Goal: Task Accomplishment & Management: Manage account settings

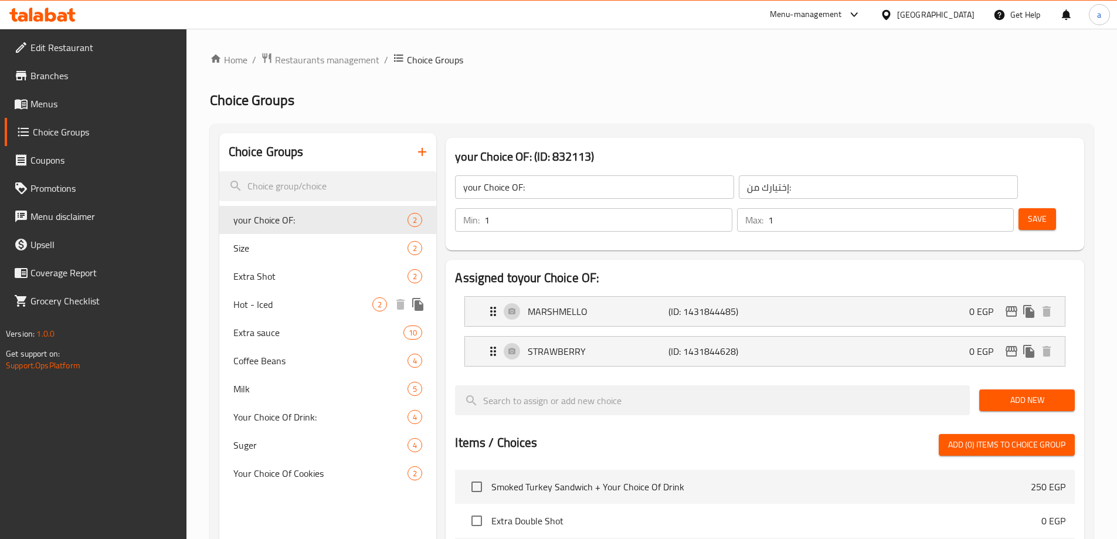
drag, startPoint x: 279, startPoint y: 287, endPoint x: 367, endPoint y: 274, distance: 88.8
click at [280, 287] on div "Extra Shot 2" at bounding box center [327, 276] width 217 height 28
type input "Extra Shot"
type input "زيادة شوت"
type input "0"
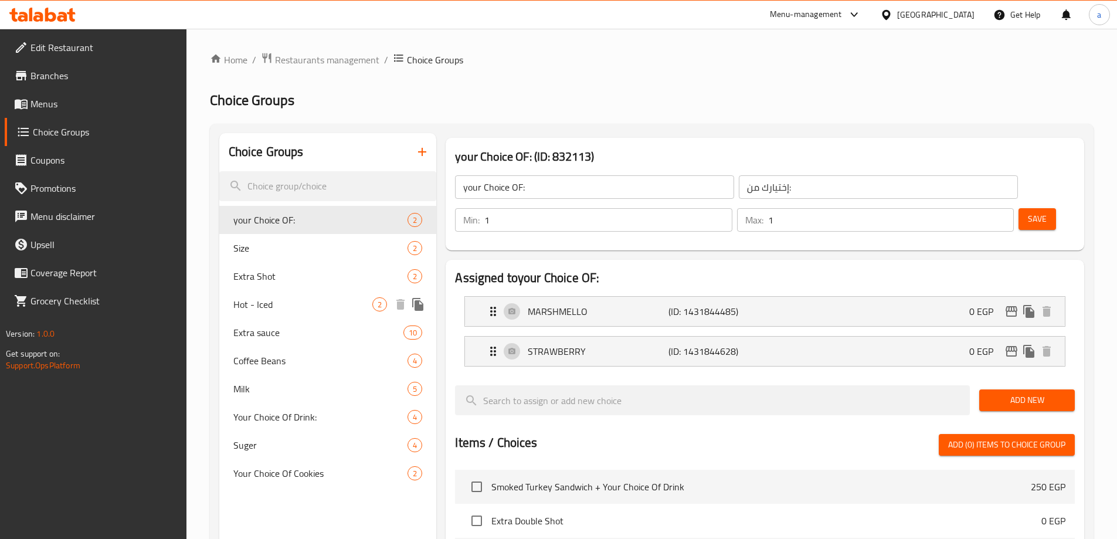
type input "2"
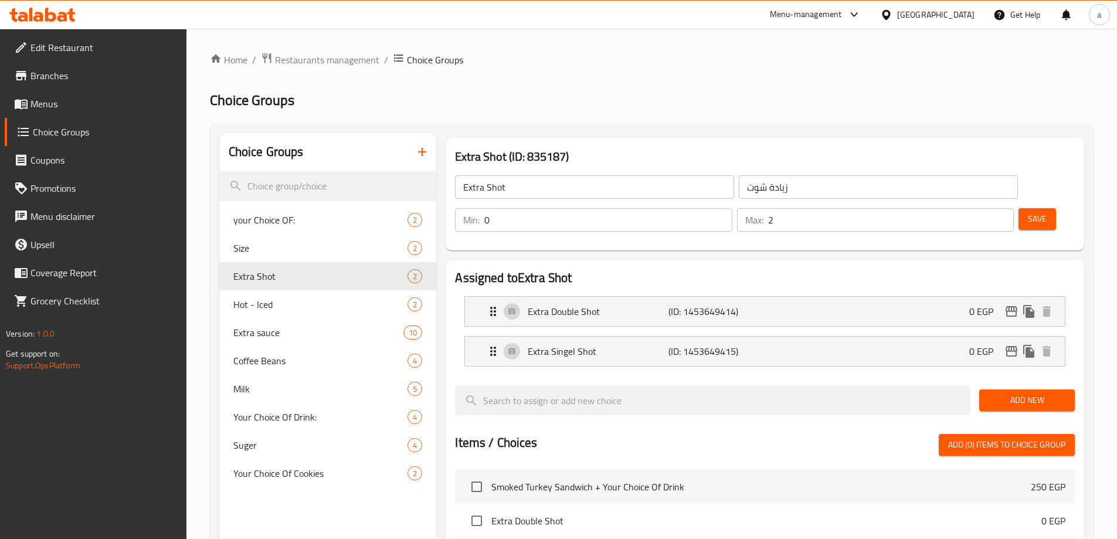
click at [661, 112] on div "Home / Restaurants management / Choice Groups Choice Groups Choice Groups your …" at bounding box center [651, 472] width 883 height 841
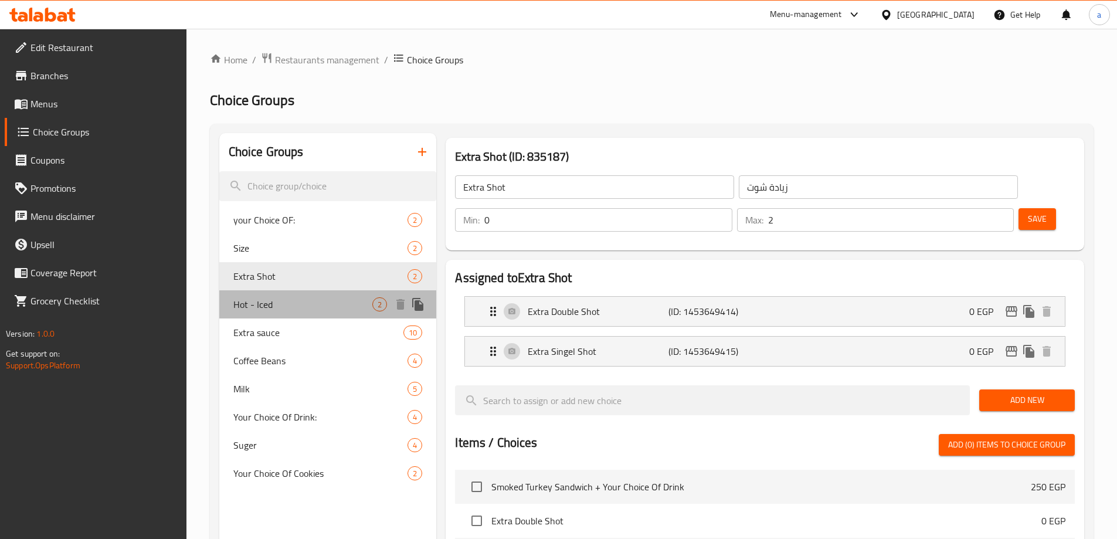
click at [273, 308] on span "Hot - Iced" at bounding box center [303, 304] width 140 height 14
type input "Hot - Iced"
type input "ساخن - بارد"
type input "1"
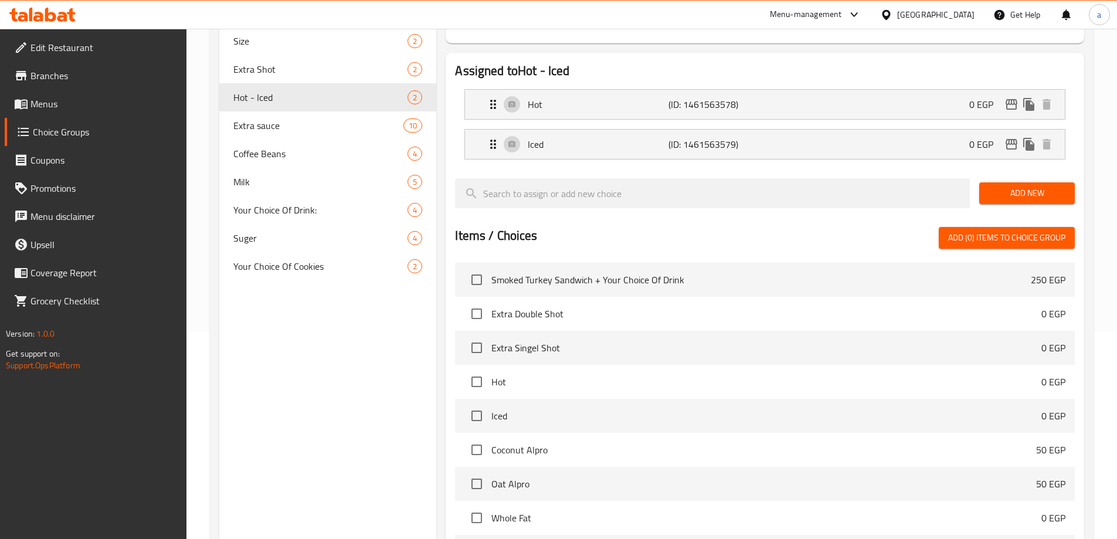
scroll to position [52, 0]
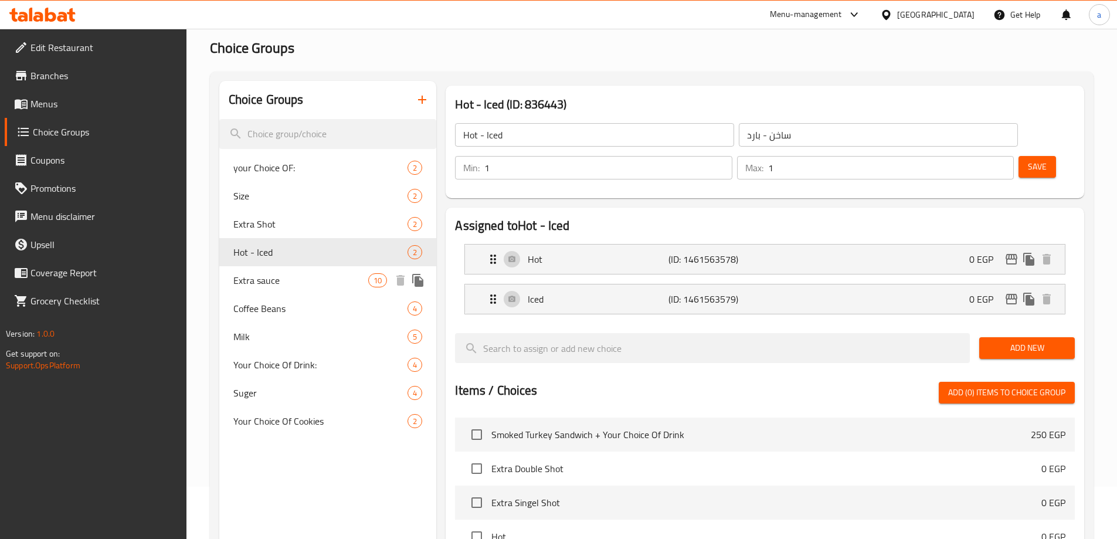
drag, startPoint x: 303, startPoint y: 281, endPoint x: 419, endPoint y: 309, distance: 118.7
click at [303, 281] on span "Extra sauce" at bounding box center [300, 280] width 135 height 14
type input "Extra sauce"
type input "اضافة نكهة"
type input "0"
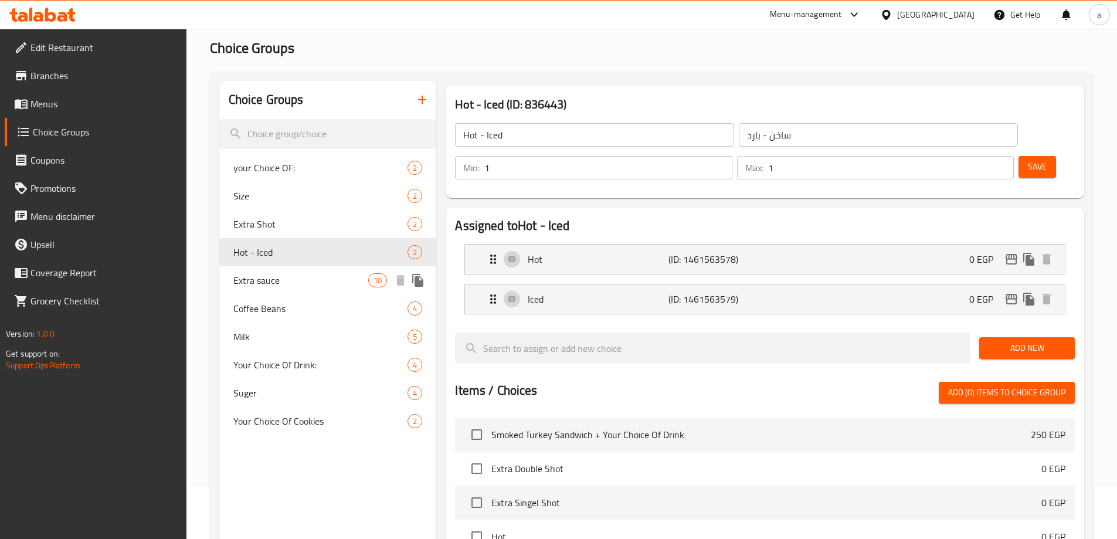
type input "8"
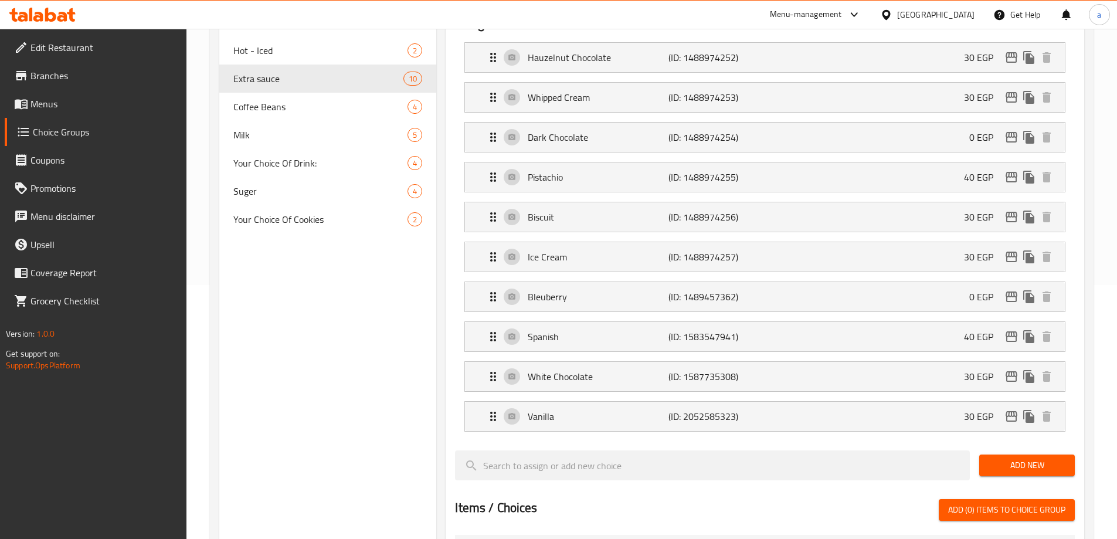
scroll to position [137, 0]
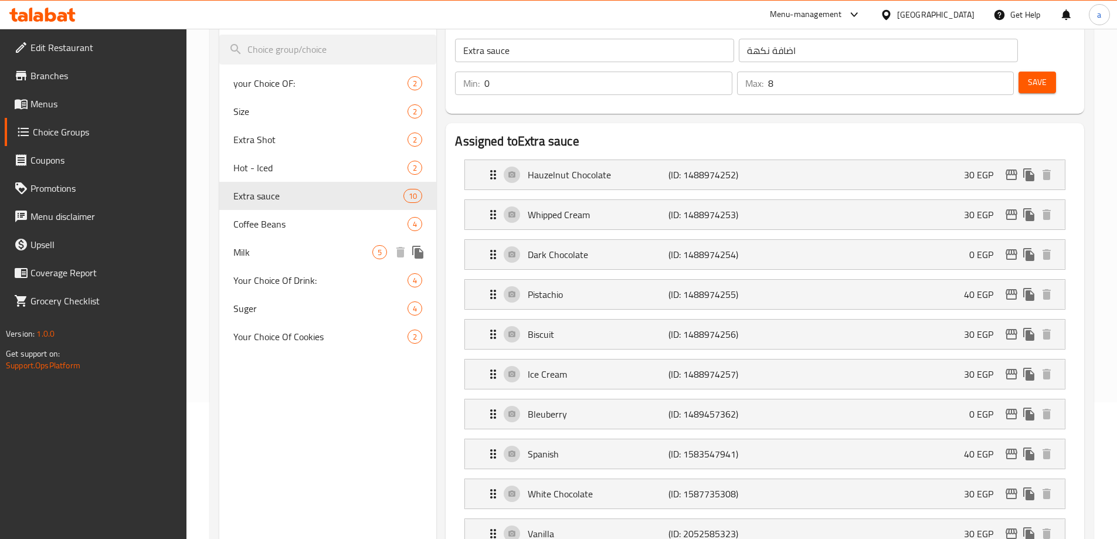
click at [278, 258] on span "Milk" at bounding box center [303, 252] width 140 height 14
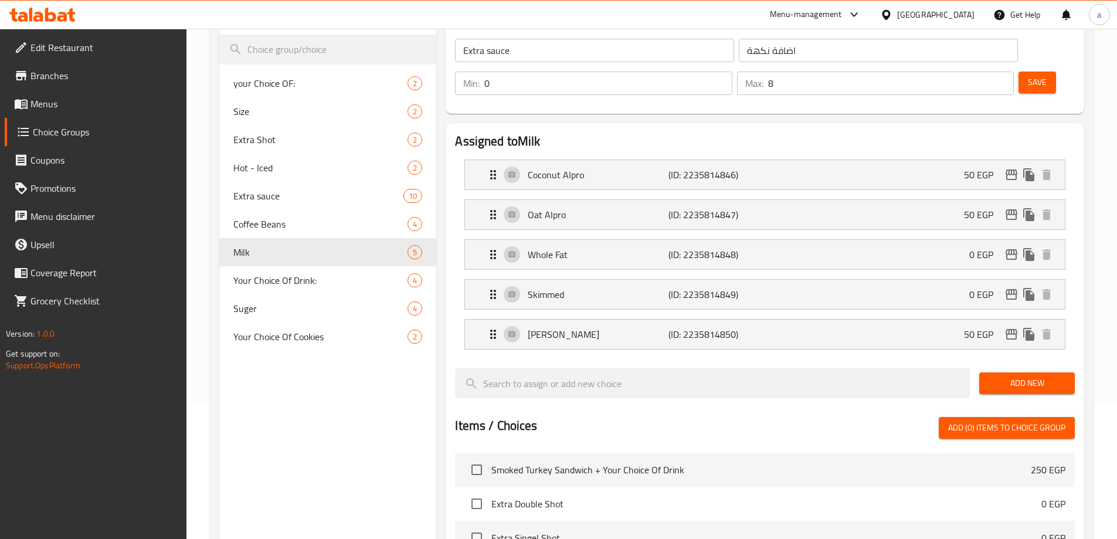
type input "Milk"
type input "حليب"
type input "1"
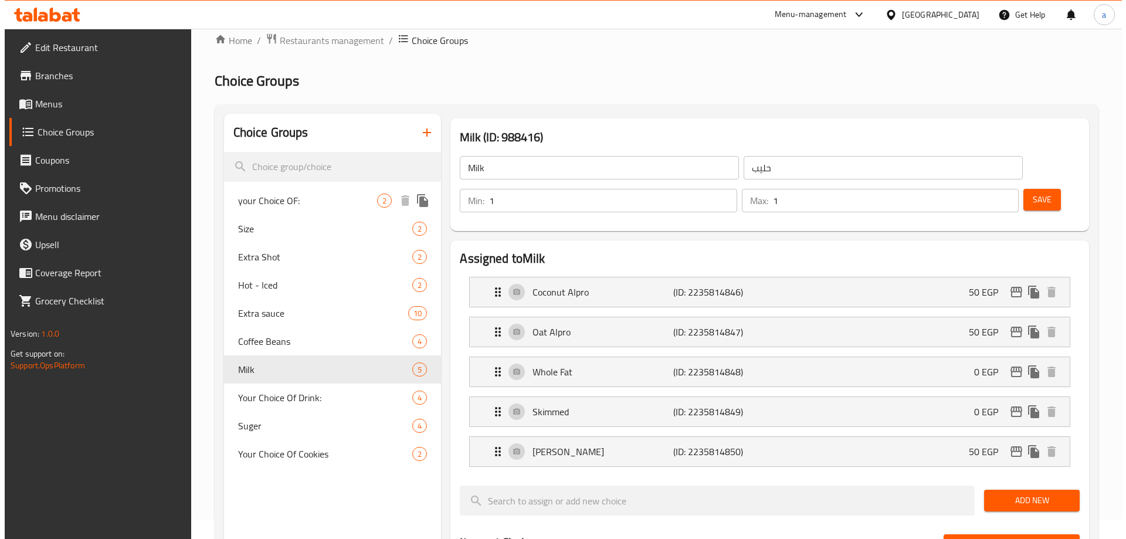
scroll to position [0, 0]
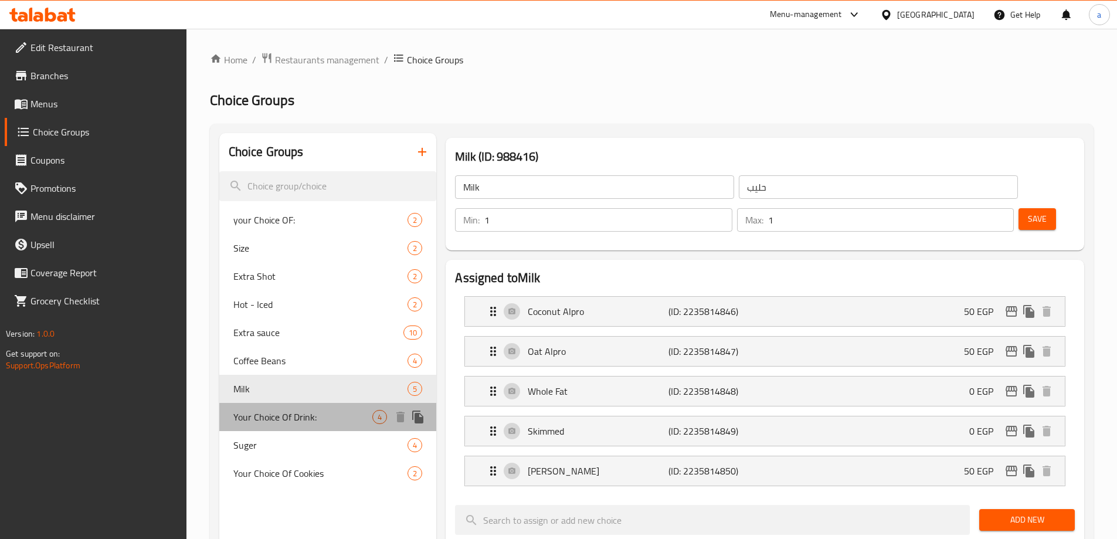
click at [319, 411] on span "Your Choice Of Drink:" at bounding box center [303, 417] width 140 height 14
type input "Your Choice Of Drink:"
type input "اختيارك للمشروب:"
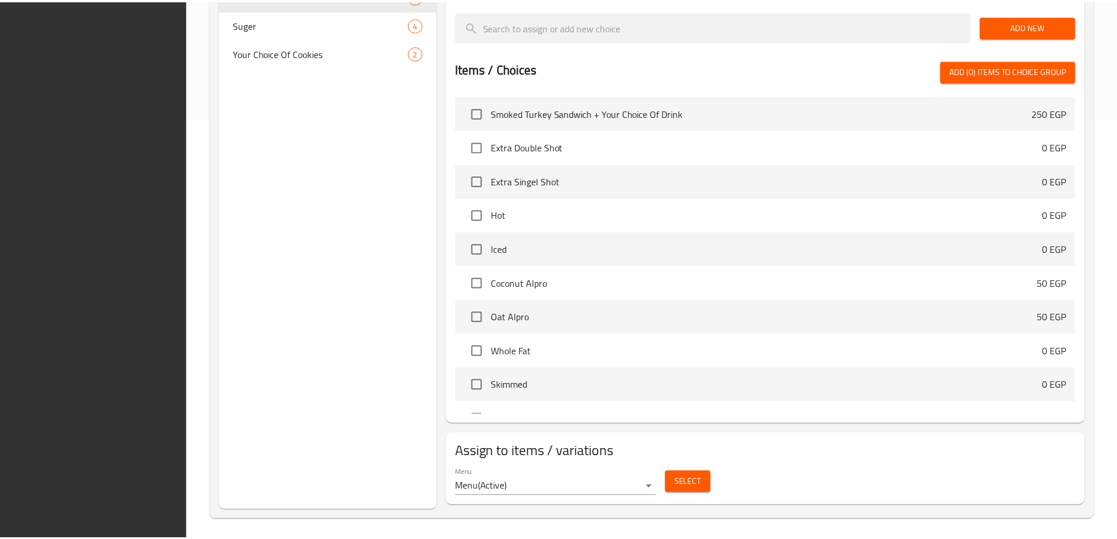
scroll to position [425, 0]
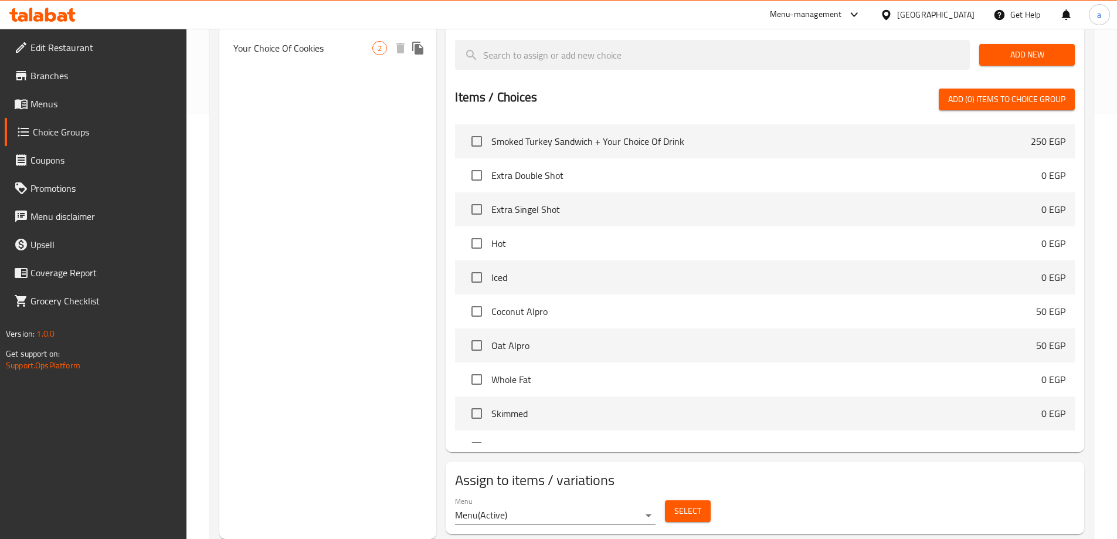
click at [280, 43] on span "Your Choice Of Cookies" at bounding box center [303, 48] width 140 height 14
type input "Your Choice Of Cookies"
type input "اختيارك من الكوكيز"
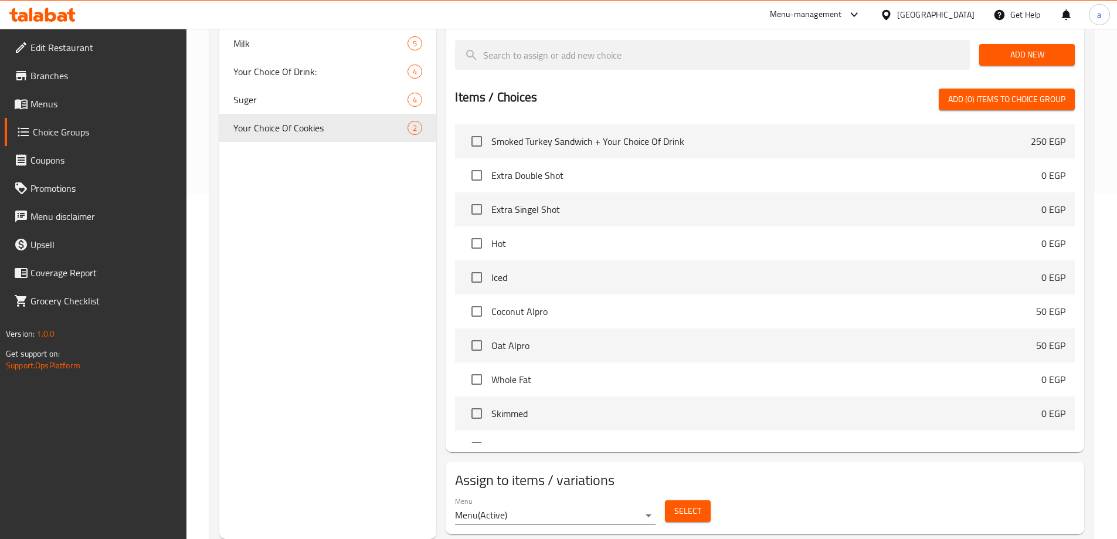
scroll to position [0, 0]
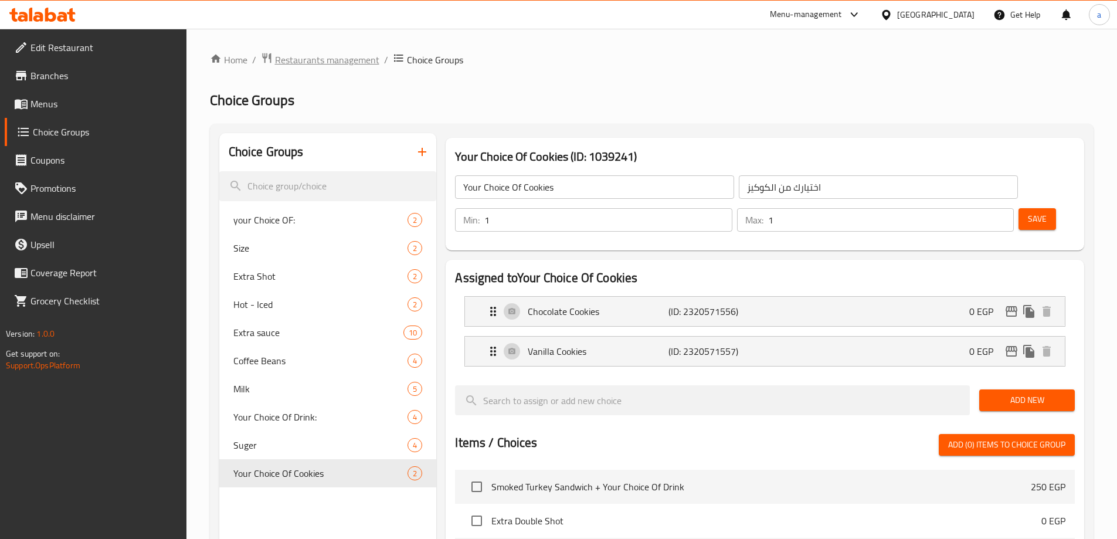
click at [317, 67] on span "Restaurants management" at bounding box center [327, 60] width 104 height 14
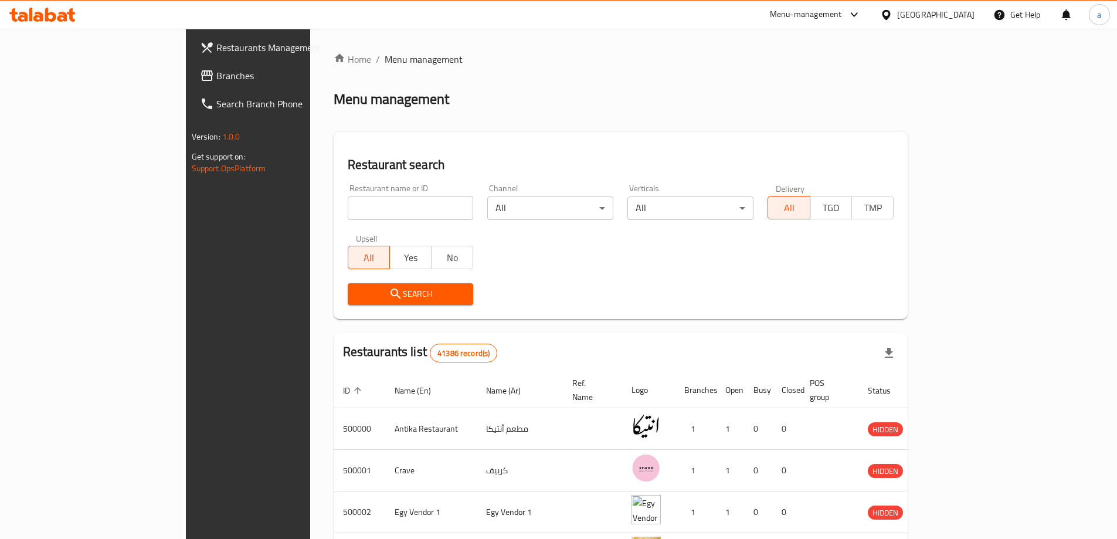
click at [216, 80] on span "Branches" at bounding box center [289, 76] width 147 height 14
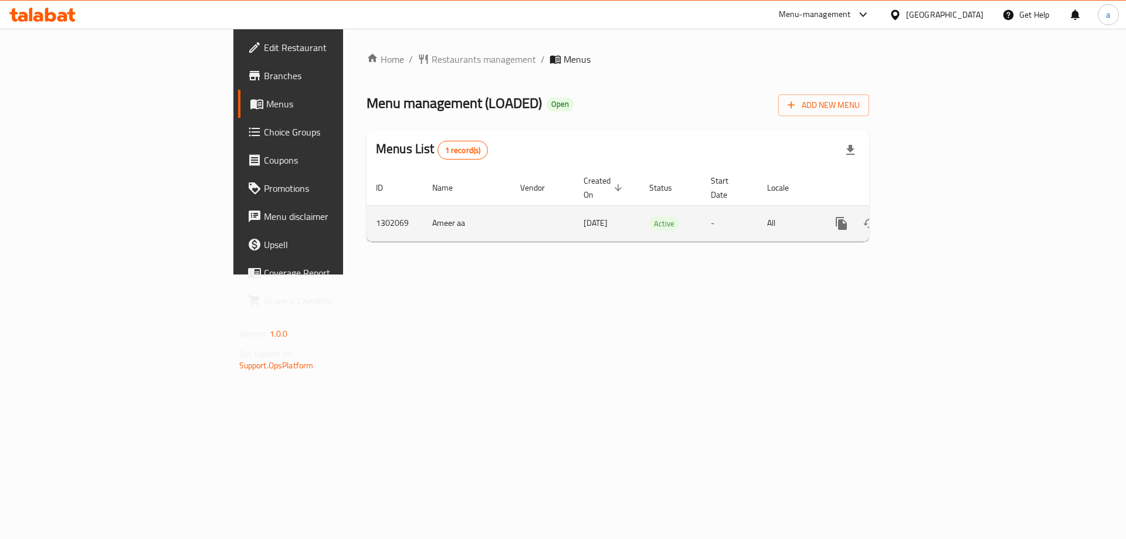
click at [940, 213] on link "enhanced table" at bounding box center [926, 223] width 28 height 28
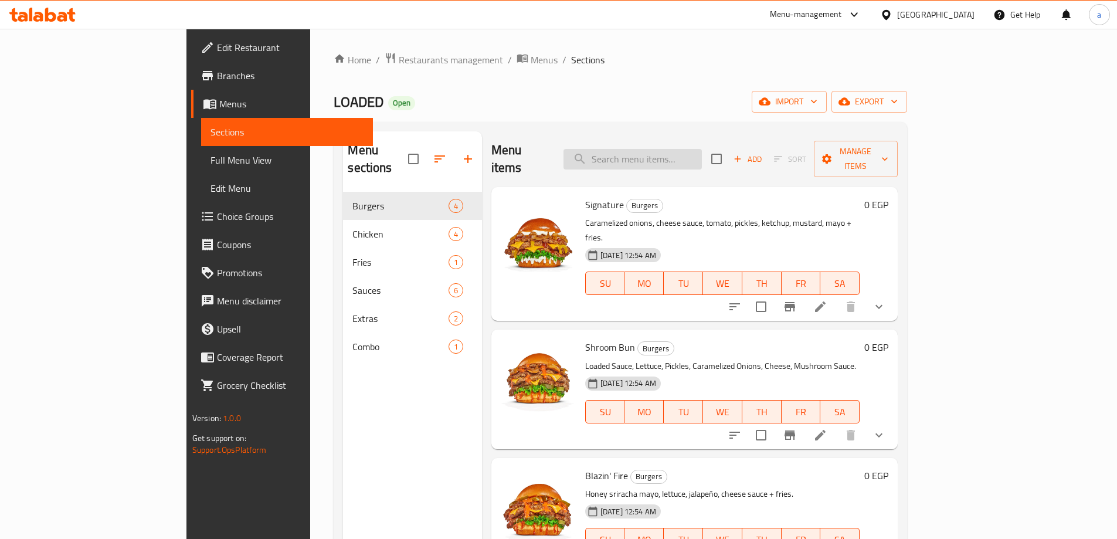
click at [681, 149] on input "search" at bounding box center [632, 159] width 138 height 21
paste input "Shroom Bun"
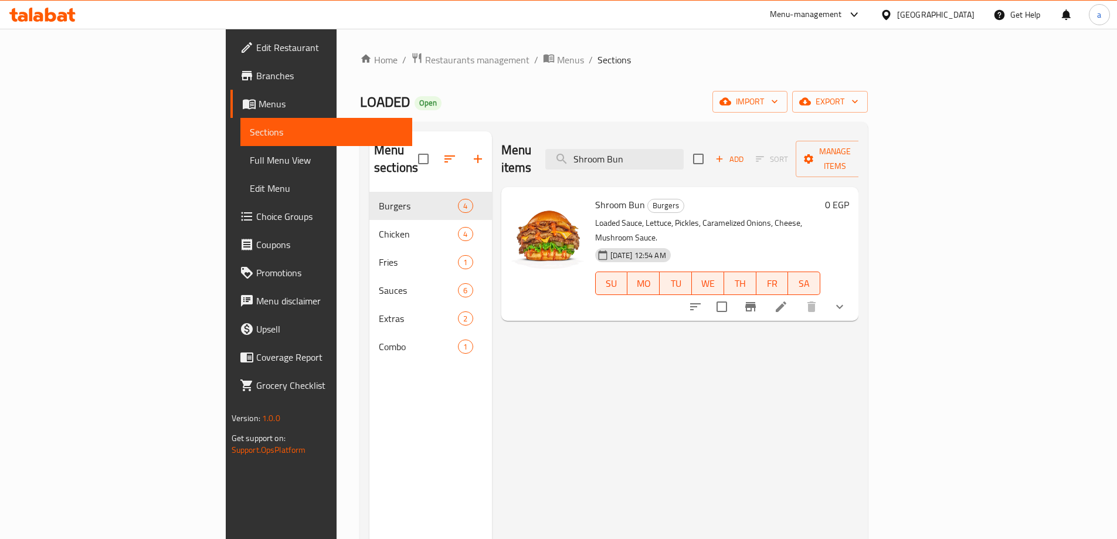
type input "Shroom Bun"
click at [786, 301] on icon at bounding box center [781, 306] width 11 height 11
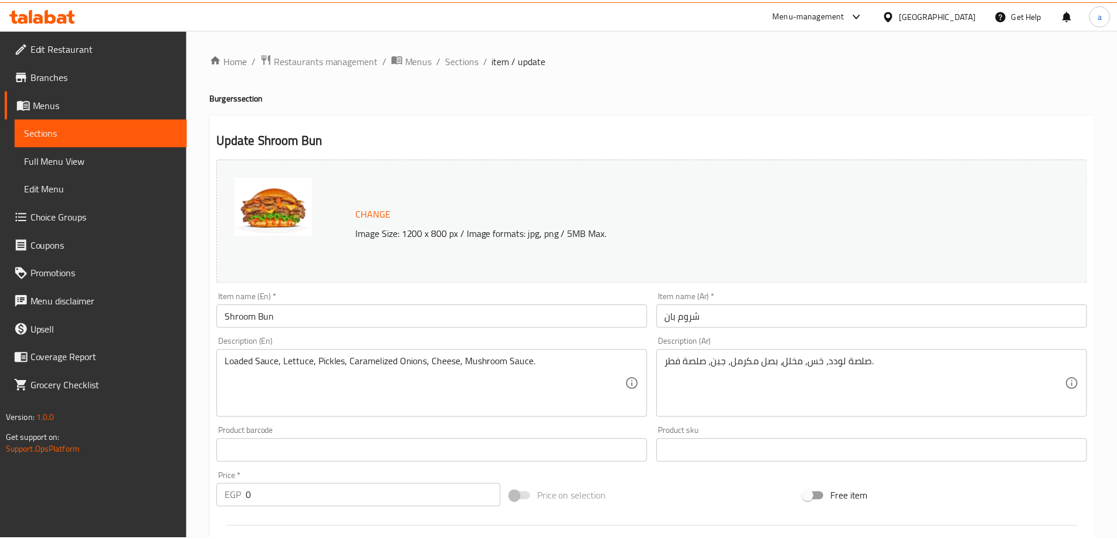
scroll to position [333, 0]
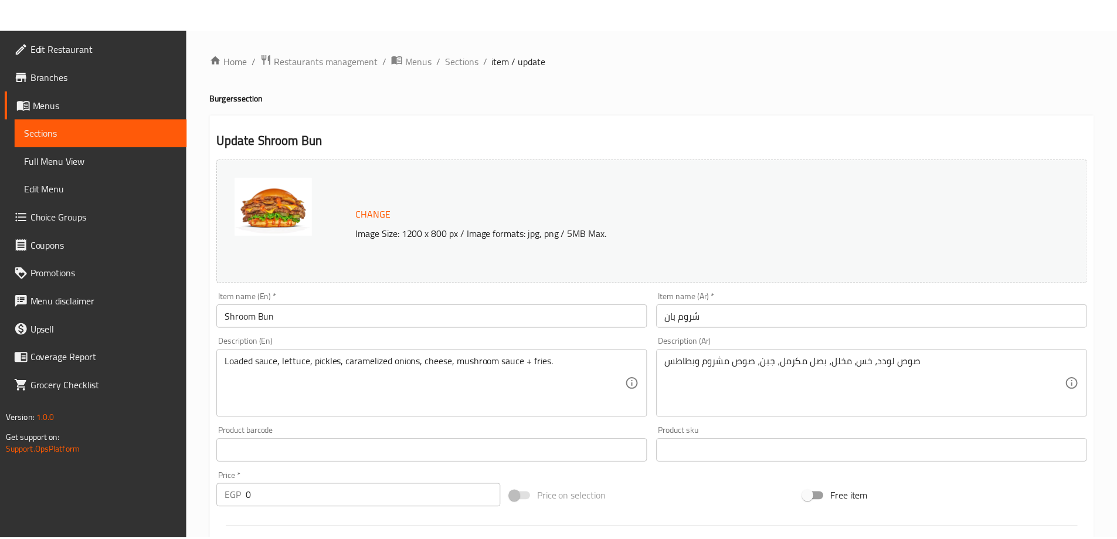
scroll to position [401, 0]
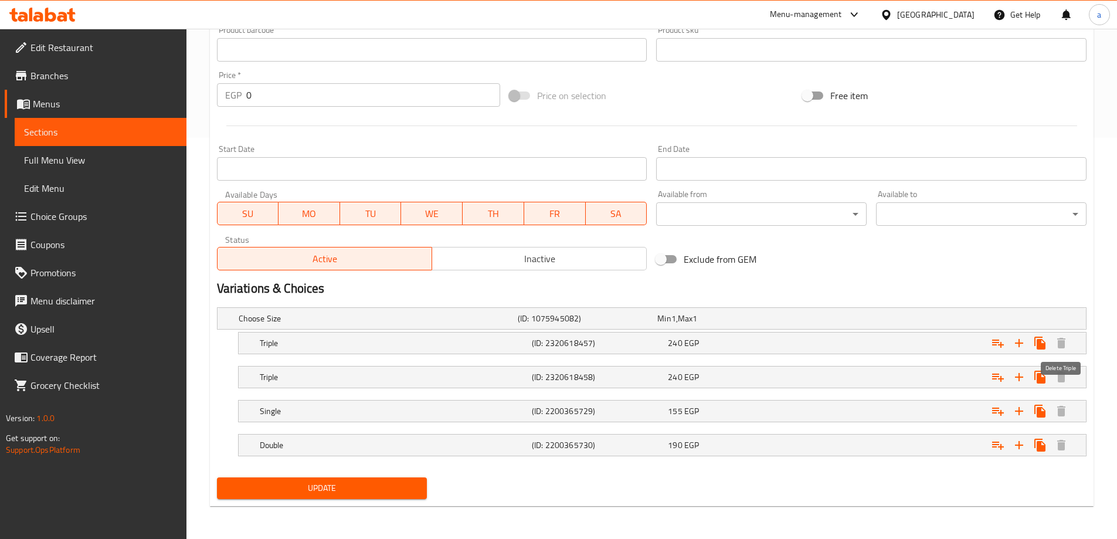
click at [1062, 360] on div "Choose Size (ID: 1075945082) Min 1 , Max 1 Name (En) Choose Size Name (En) Name…" at bounding box center [651, 387] width 879 height 170
drag, startPoint x: 908, startPoint y: 342, endPoint x: 900, endPoint y: 359, distance: 18.6
click at [900, 359] on div "Choose Size (ID: 1075945082) Min 1 , Max 1 Name (En) Choose Size Name (En) Name…" at bounding box center [651, 387] width 879 height 170
